Goal: Transaction & Acquisition: Book appointment/travel/reservation

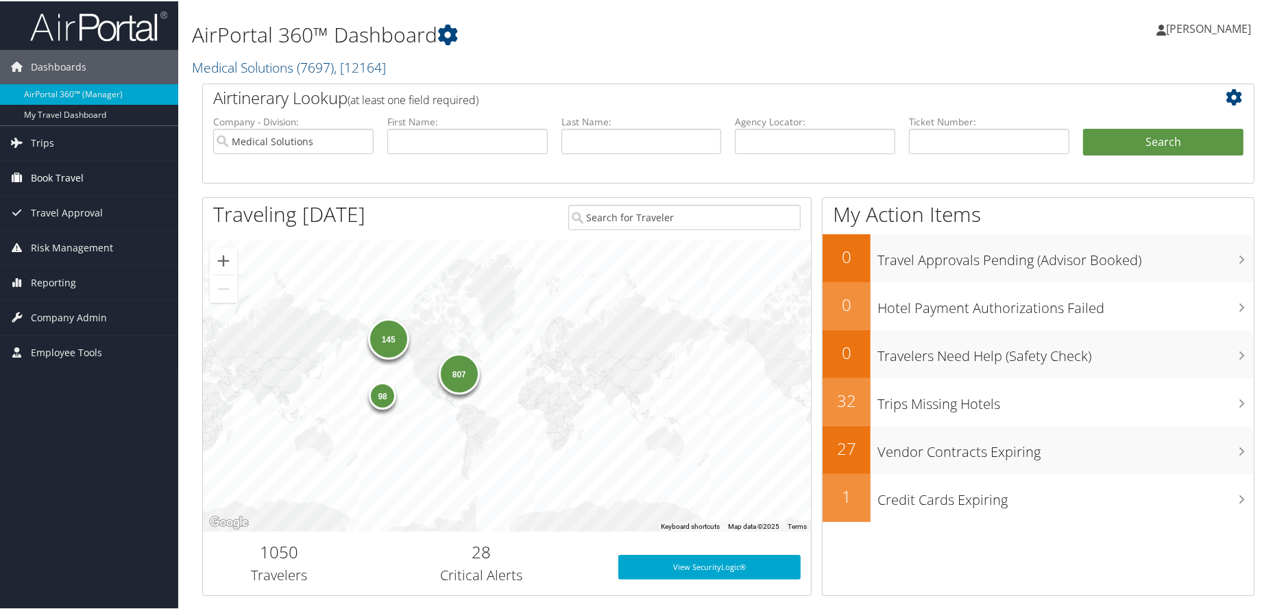
click at [62, 181] on span "Book Travel" at bounding box center [57, 177] width 53 height 34
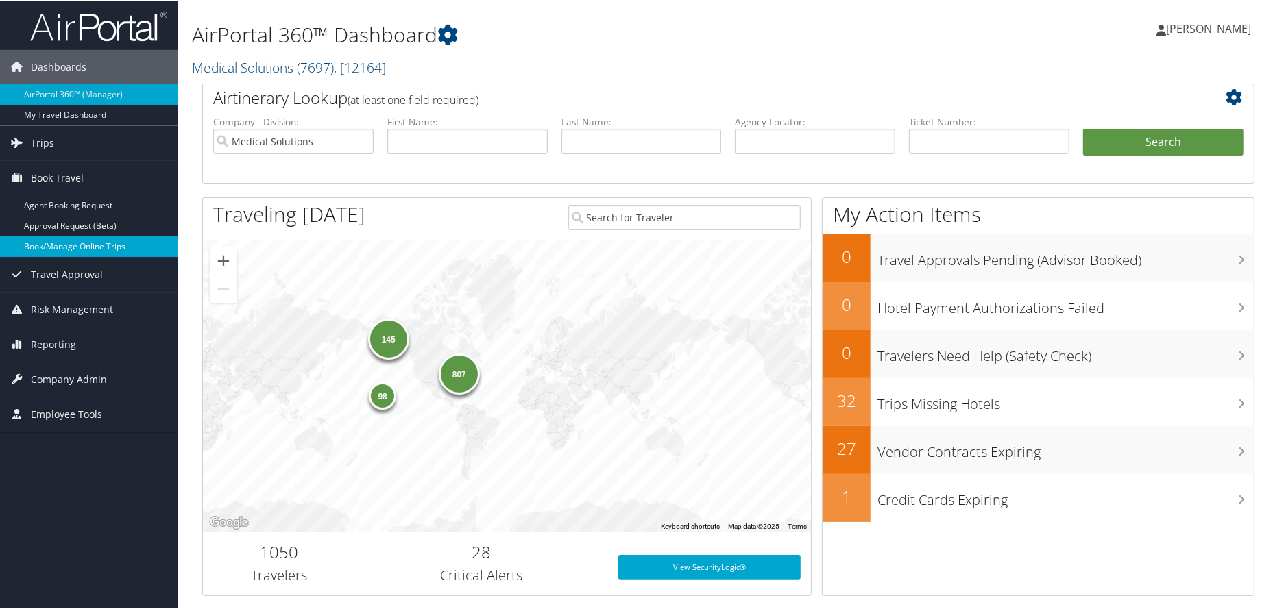
click at [56, 251] on link "Book/Manage Online Trips" at bounding box center [89, 245] width 178 height 21
